Goal: Information Seeking & Learning: Check status

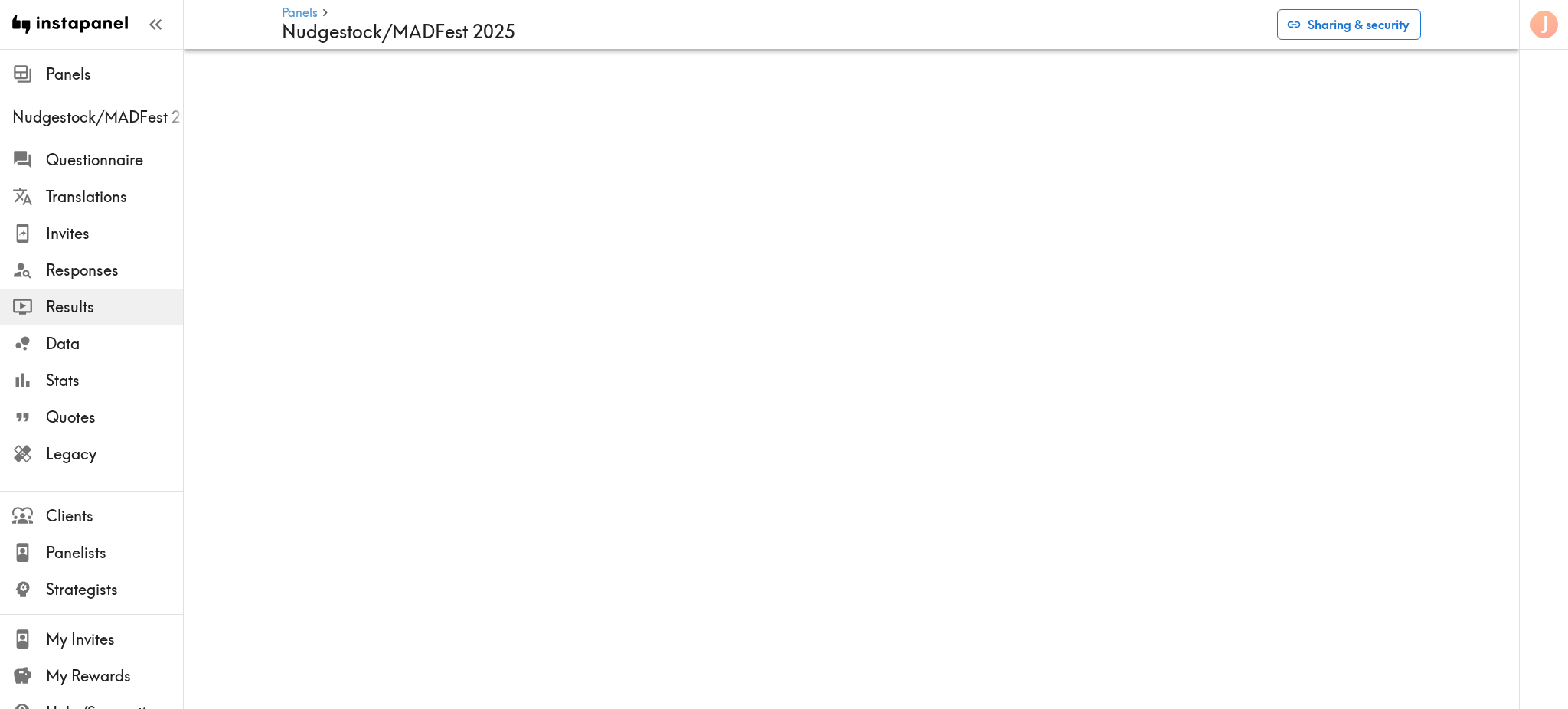
click at [1357, 26] on button "Sharing & security" at bounding box center [1349, 25] width 144 height 31
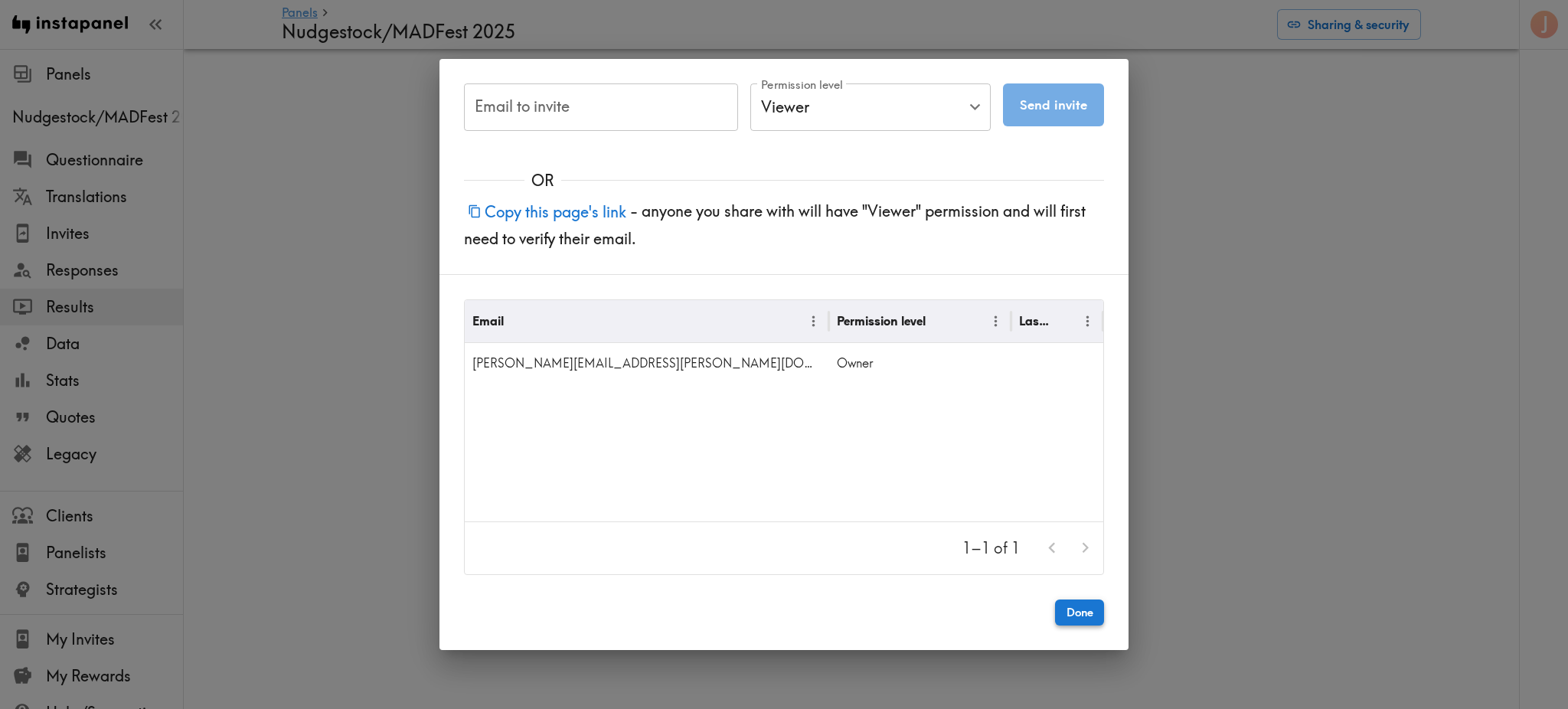
click at [1082, 617] on button "Done" at bounding box center [1079, 612] width 49 height 26
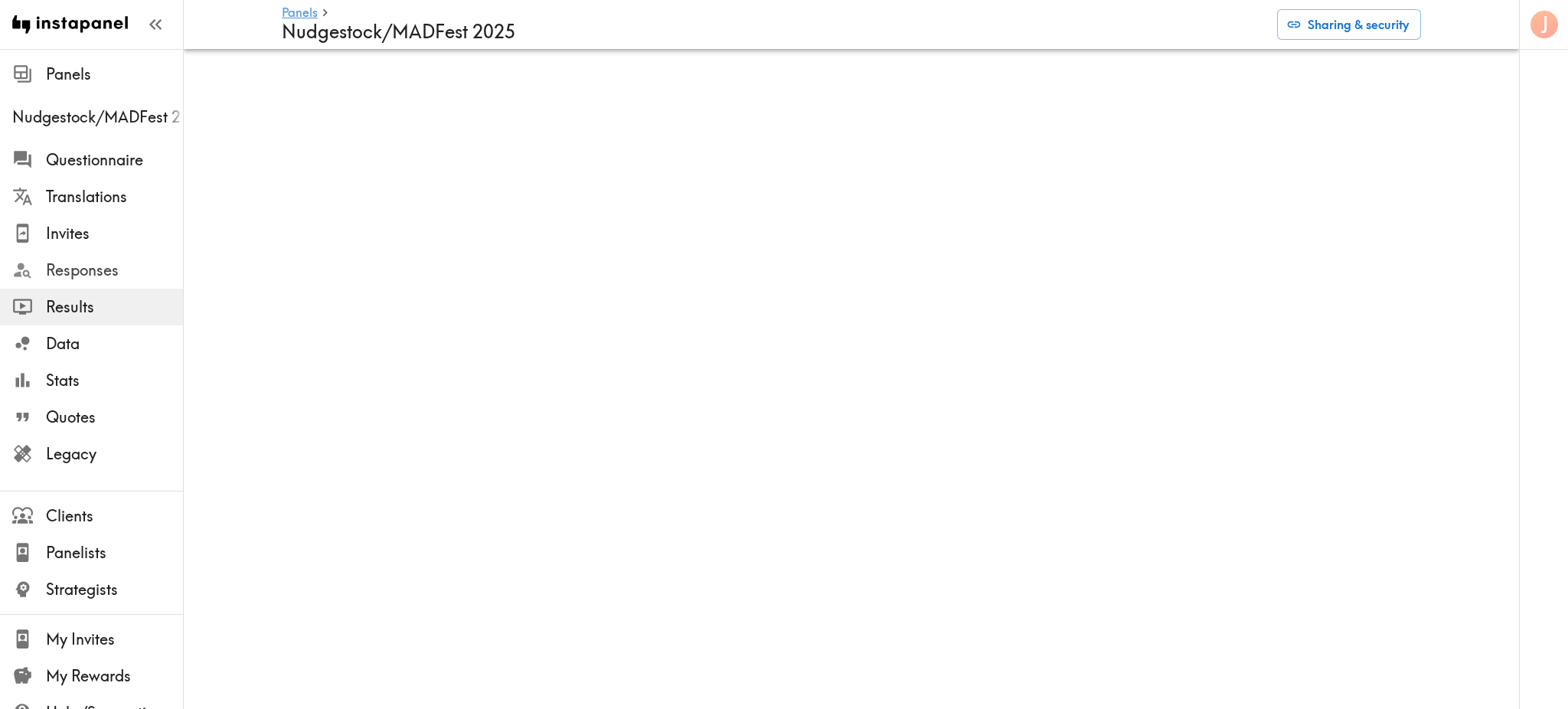
click at [74, 285] on div "Responses" at bounding box center [91, 270] width 183 height 40
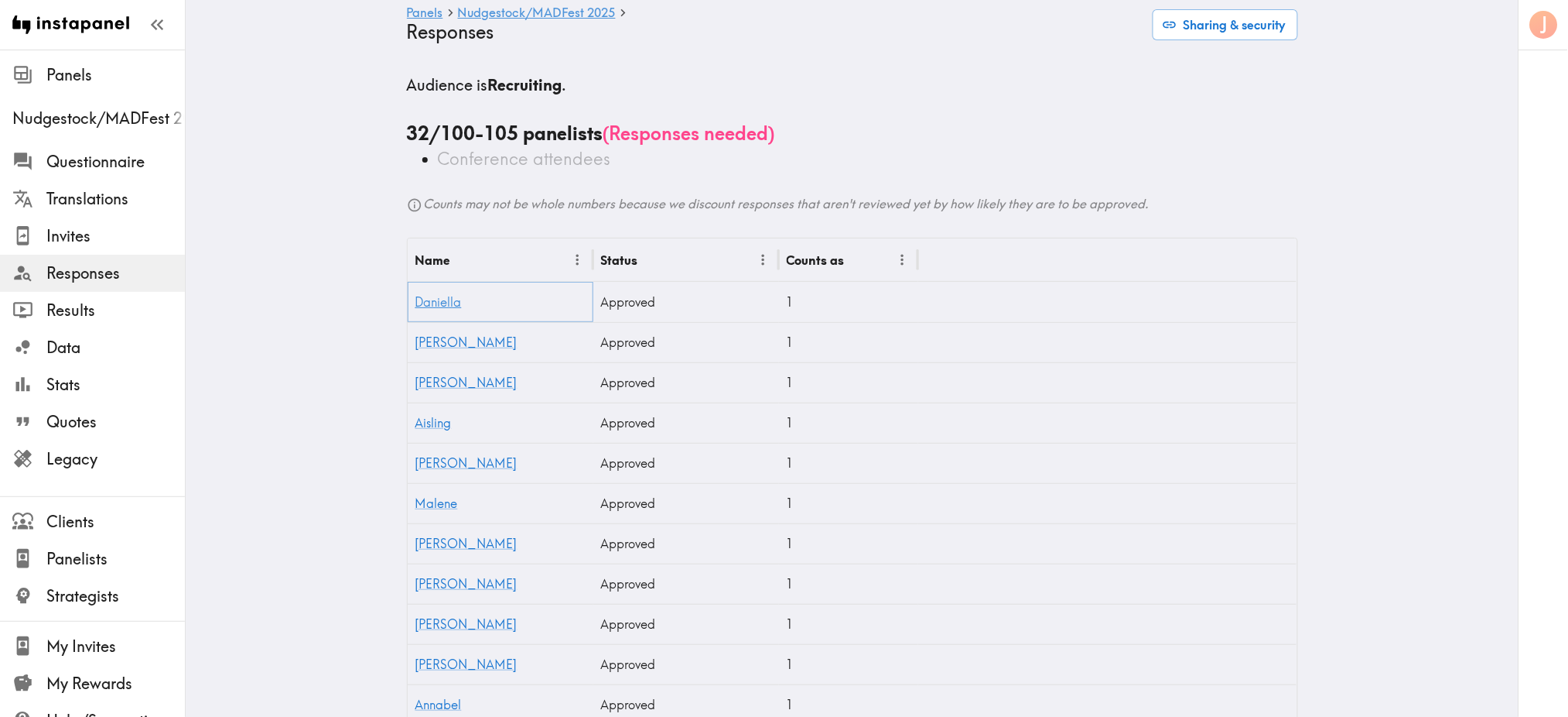
click at [428, 297] on link "Daniella" at bounding box center [439, 302] width 47 height 16
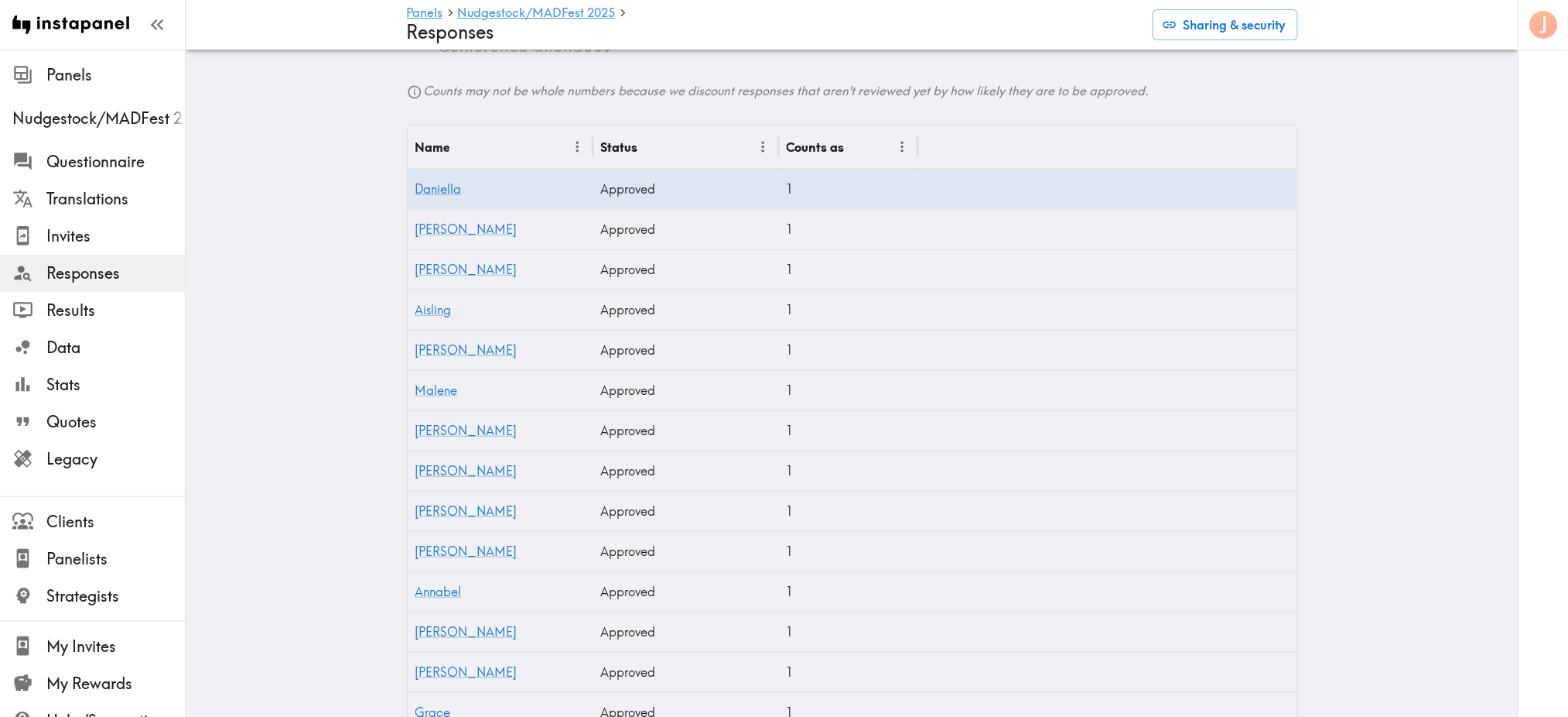
scroll to position [104, 0]
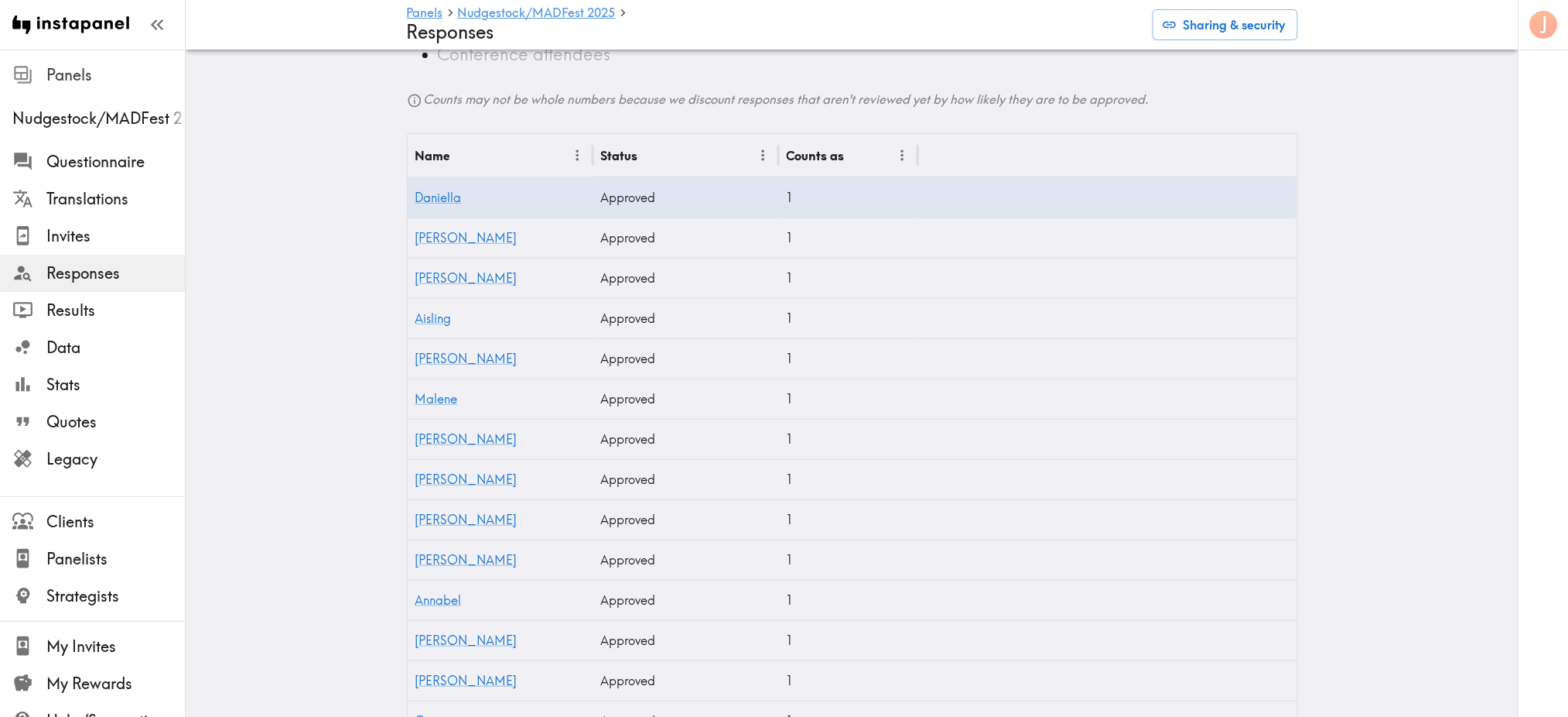
click at [71, 87] on span "Panels" at bounding box center [115, 75] width 139 height 28
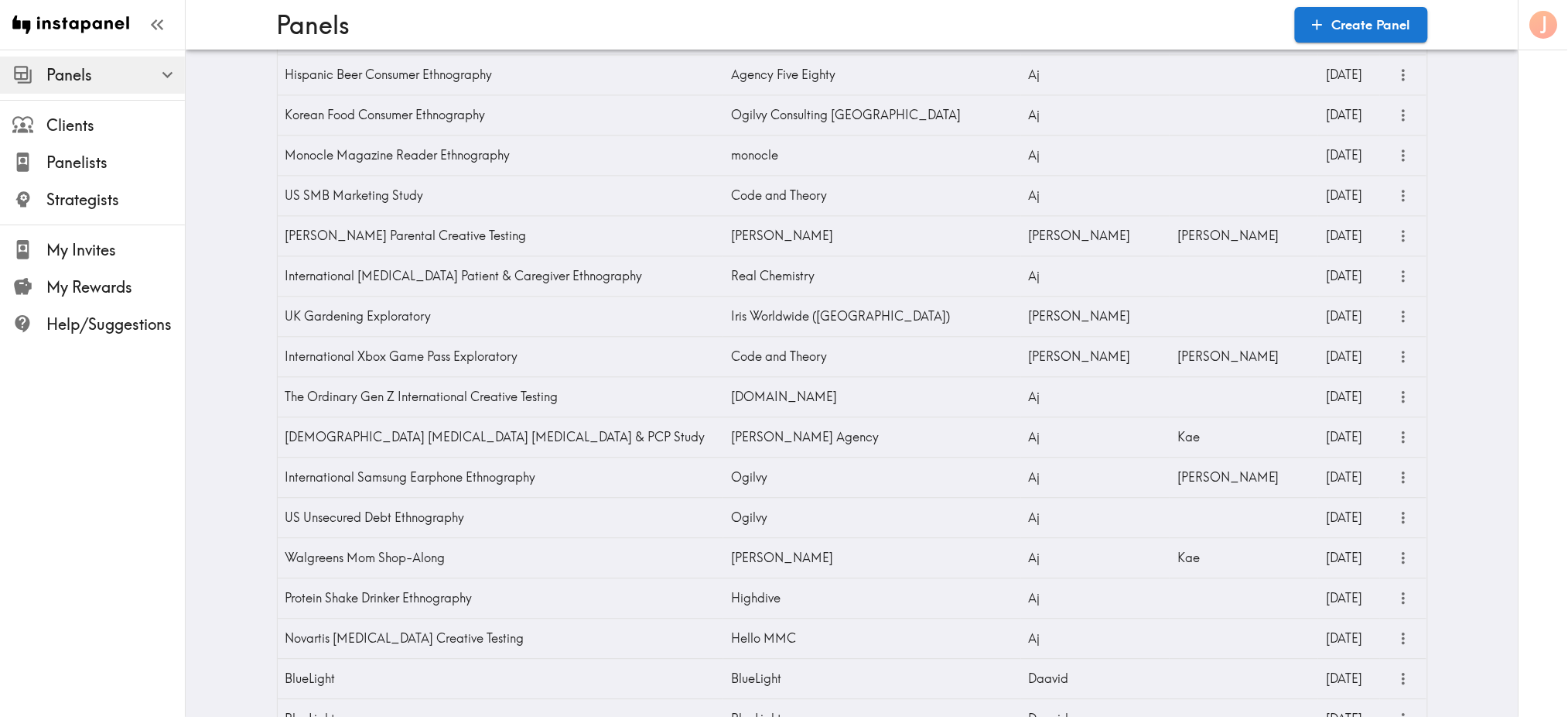
scroll to position [3286, 0]
click at [780, 396] on div "[DOMAIN_NAME]" at bounding box center [873, 394] width 298 height 41
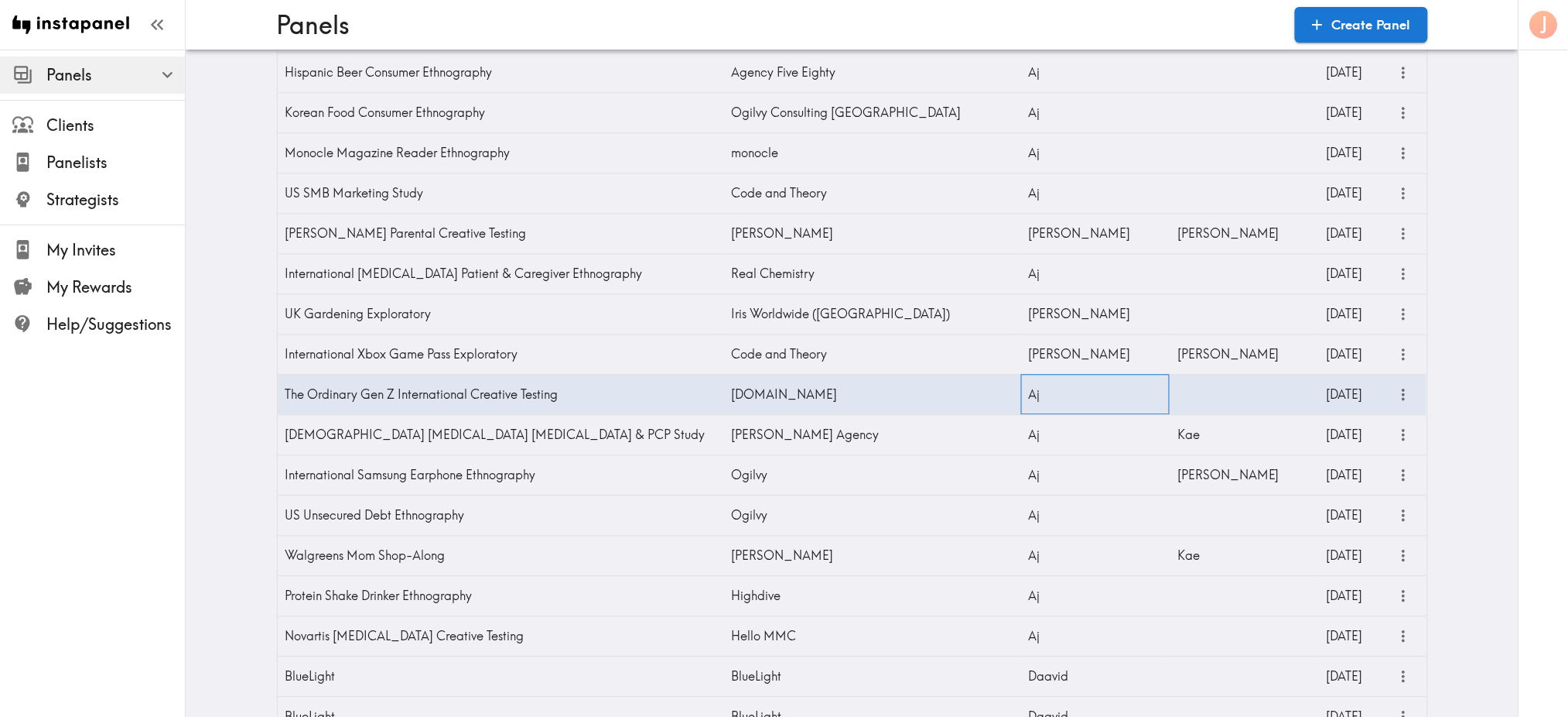
click at [1056, 393] on div "Aj" at bounding box center [1095, 394] width 148 height 41
click at [1053, 396] on div "Aj" at bounding box center [1095, 394] width 148 height 41
click at [1109, 399] on input "Aj" at bounding box center [1073, 399] width 91 height 34
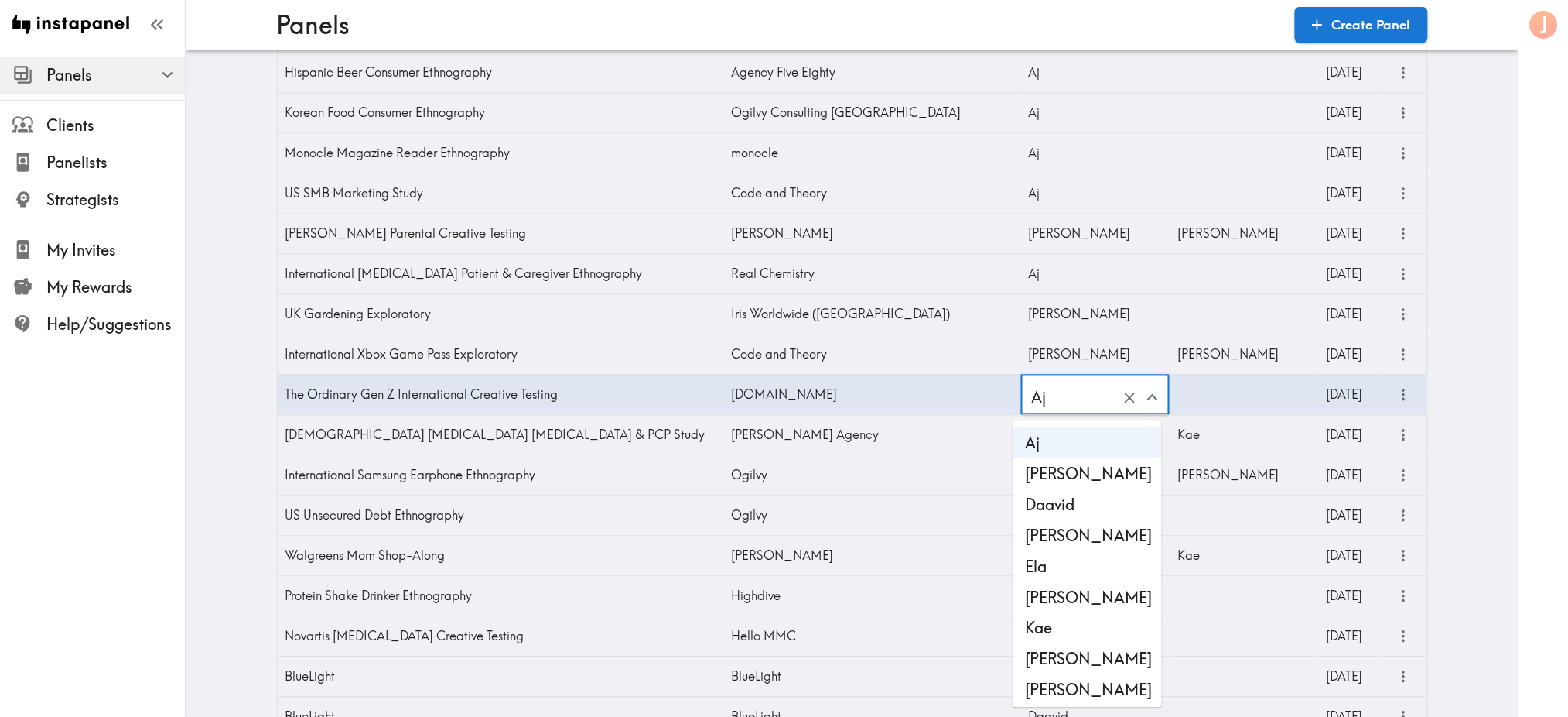
click at [1080, 588] on li "[PERSON_NAME]" at bounding box center [1087, 596] width 148 height 31
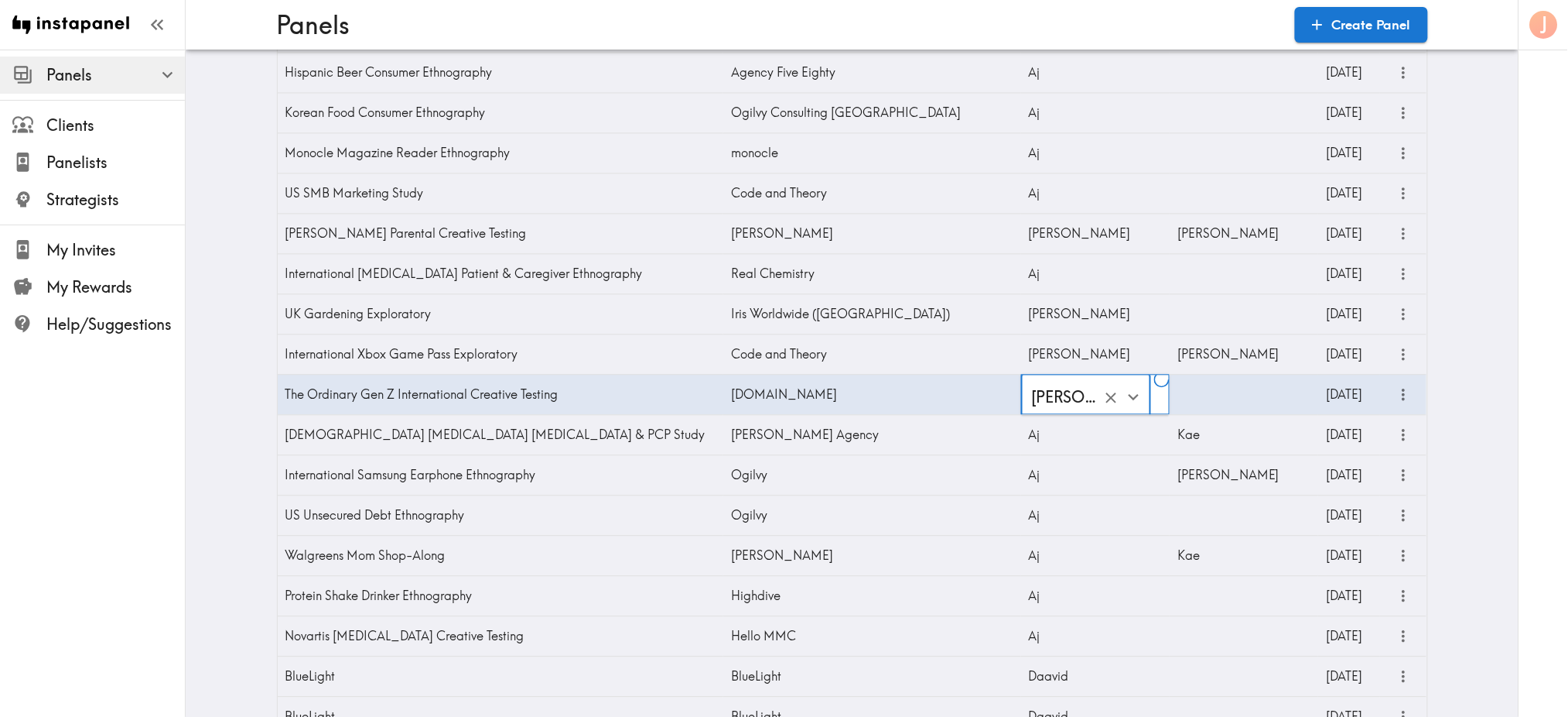
type input "[PERSON_NAME]"
click at [549, 401] on div "The Ordinary Gen Z International Creative Testing" at bounding box center [501, 394] width 446 height 41
click at [655, 380] on div "The Ordinary Gen Z International Creative Testing" at bounding box center [501, 394] width 446 height 41
click at [476, 383] on div "The Ordinary Gen Z International Creative Testing" at bounding box center [501, 394] width 446 height 41
click at [1396, 396] on icon "more" at bounding box center [1403, 394] width 18 height 18
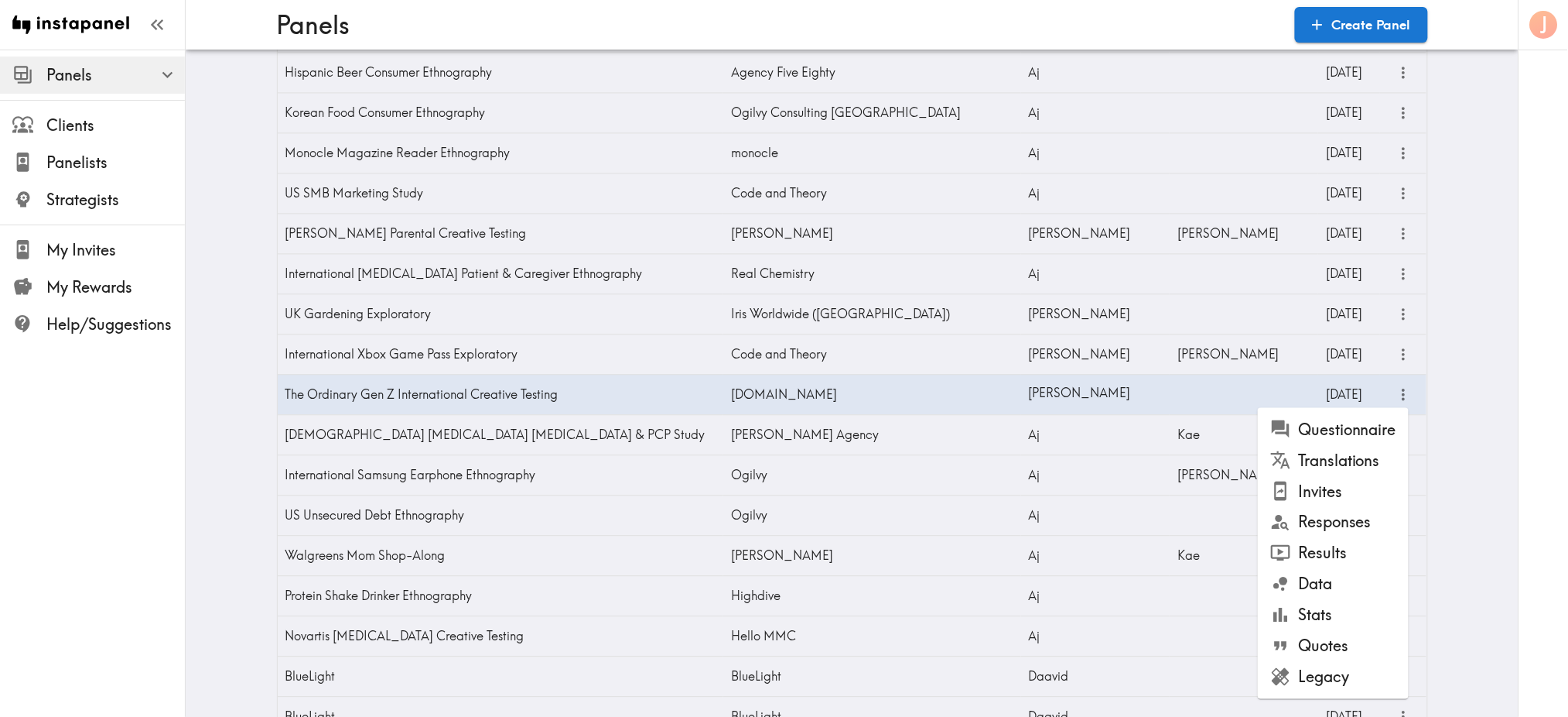
click at [1324, 676] on li "Legacy" at bounding box center [1333, 676] width 151 height 31
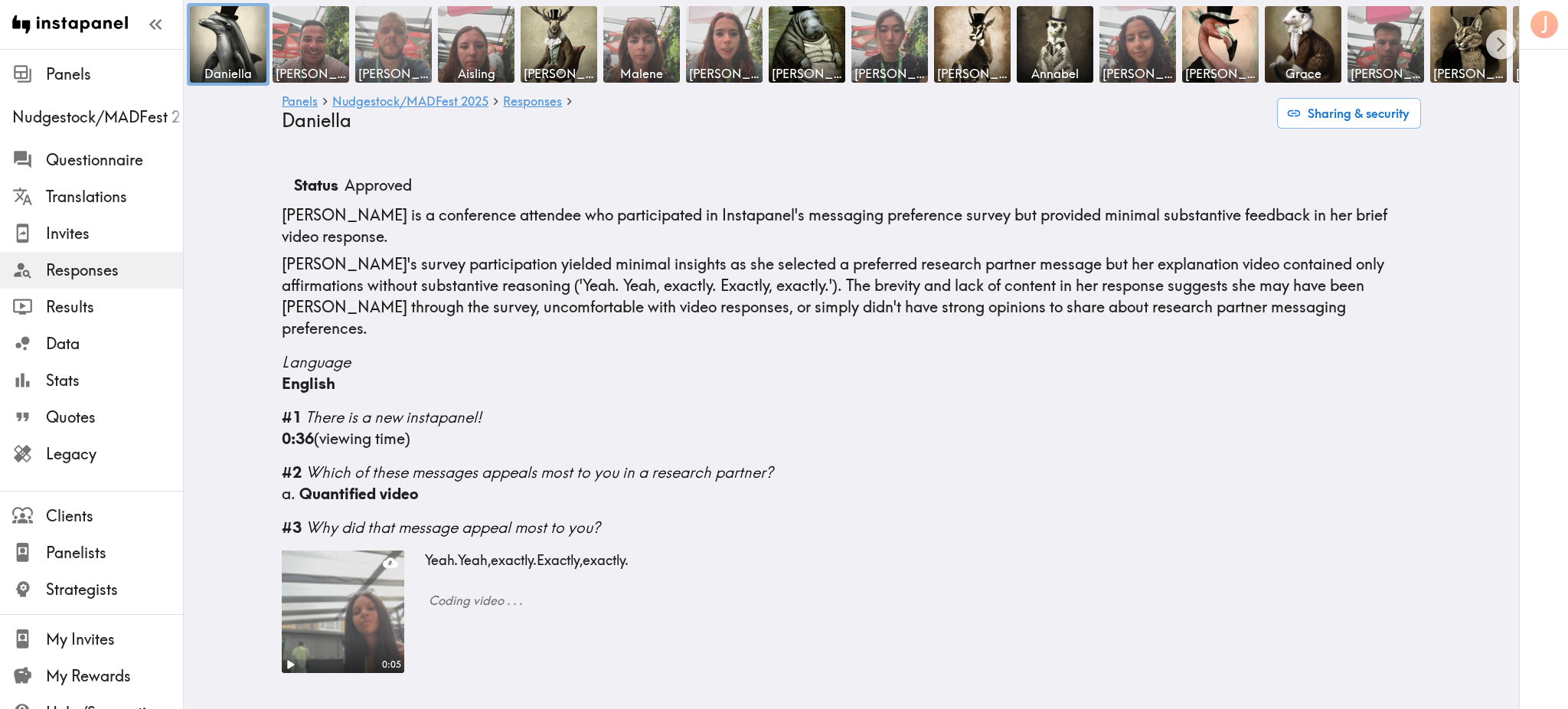
click at [400, 47] on img at bounding box center [394, 44] width 80 height 80
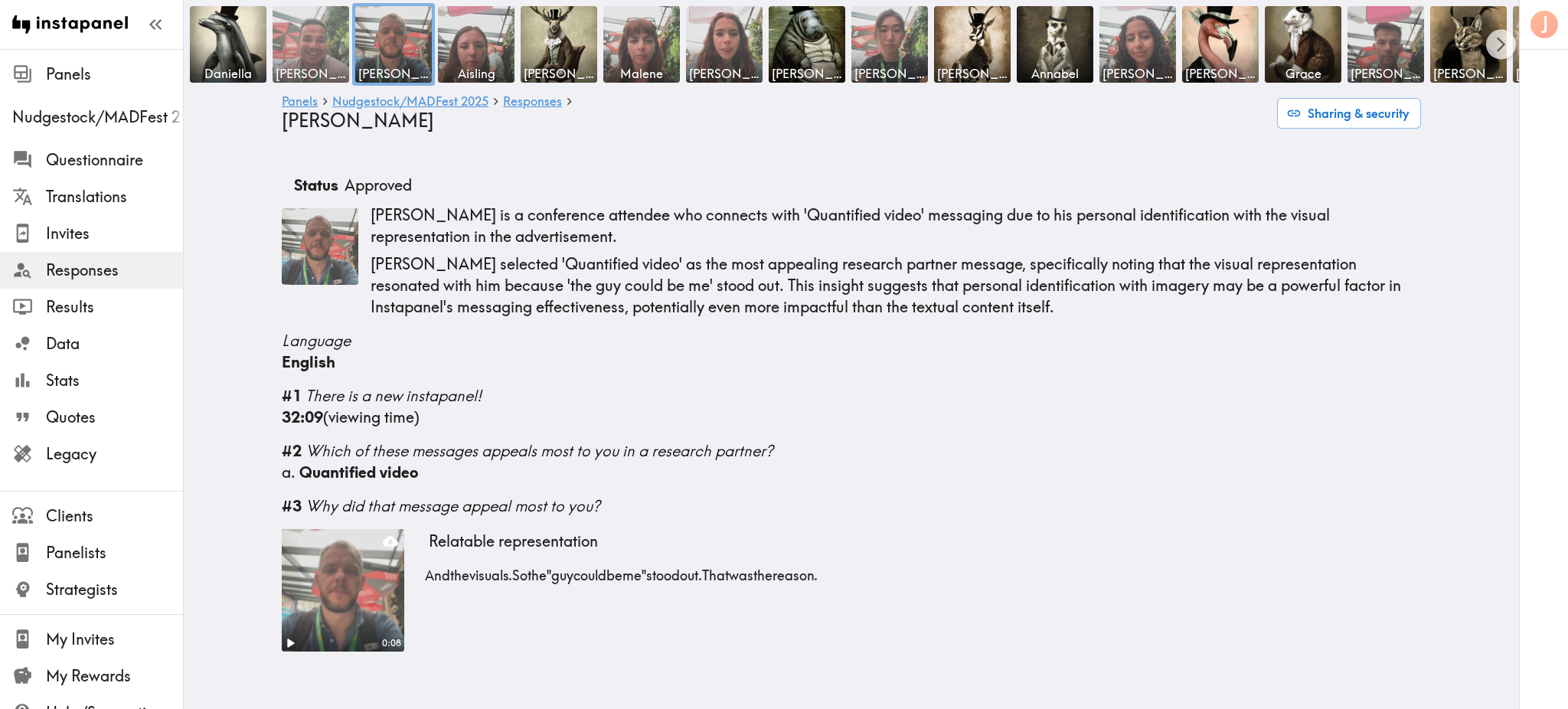
click at [290, 31] on img at bounding box center [311, 44] width 80 height 80
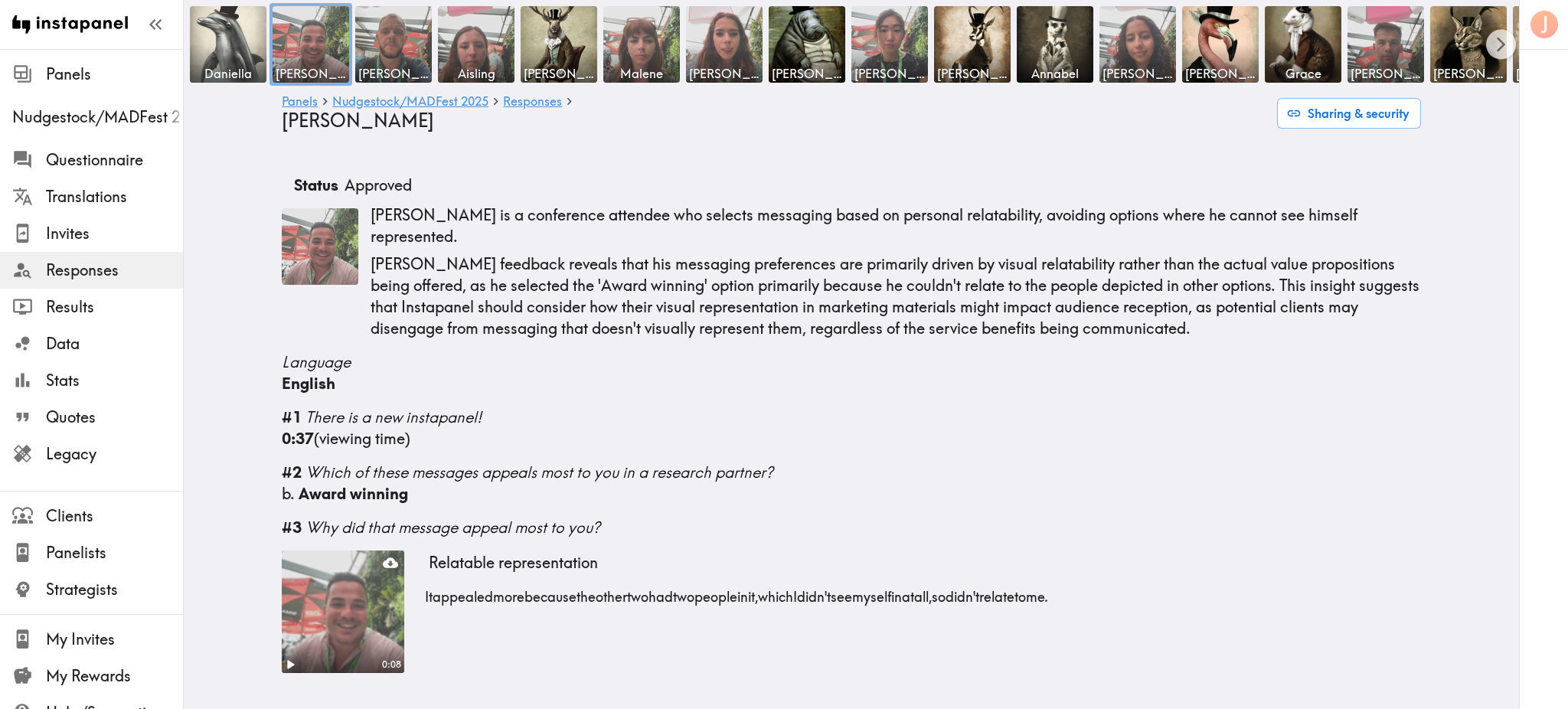
click at [224, 33] on img at bounding box center [229, 44] width 80 height 80
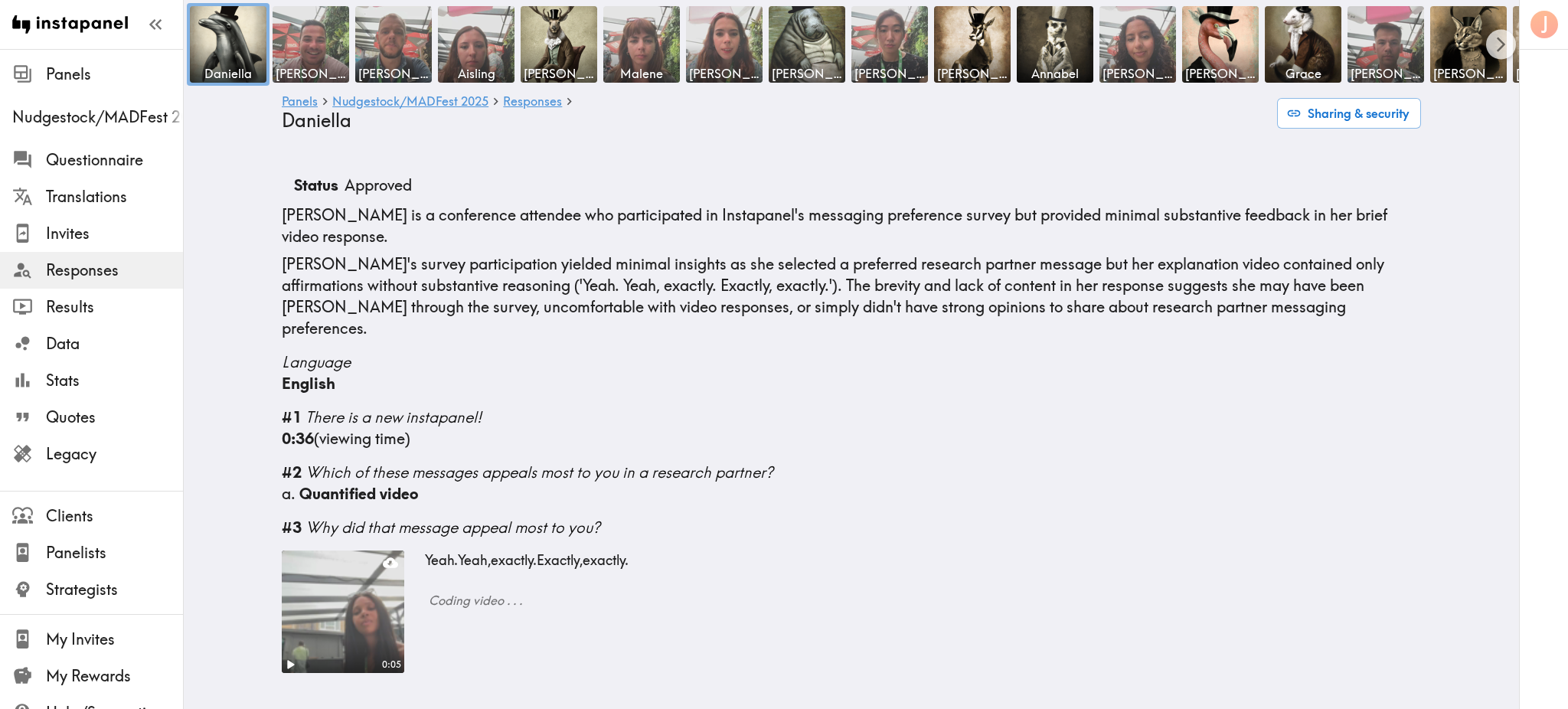
click at [810, 30] on img at bounding box center [807, 44] width 80 height 80
